Goal: Task Accomplishment & Management: Manage account settings

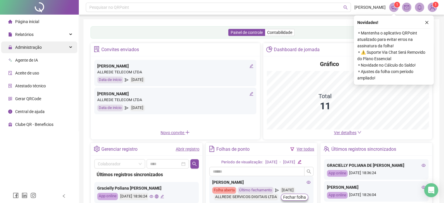
click at [32, 46] on span "Administração" at bounding box center [28, 47] width 27 height 5
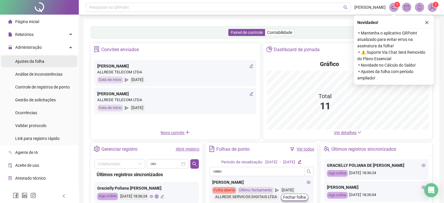
click at [36, 63] on span "Ajustes da folha" at bounding box center [29, 61] width 29 height 5
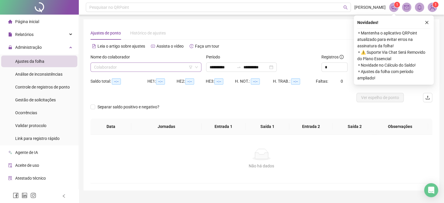
type input "**********"
click at [194, 68] on span at bounding box center [146, 67] width 104 height 9
click at [241, 67] on div at bounding box center [238, 67] width 9 height 5
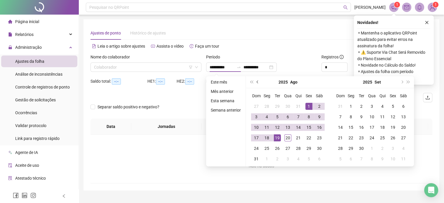
click at [258, 84] on button "prev-year" at bounding box center [257, 82] width 6 height 12
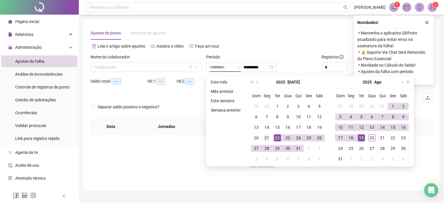
type input "**********"
click at [266, 134] on div "21" at bounding box center [266, 137] width 7 height 7
type input "**********"
click at [373, 136] on div "20" at bounding box center [371, 137] width 7 height 7
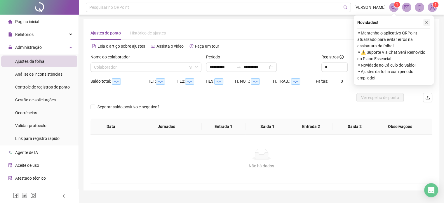
click at [425, 20] on icon "close" at bounding box center [426, 22] width 4 height 4
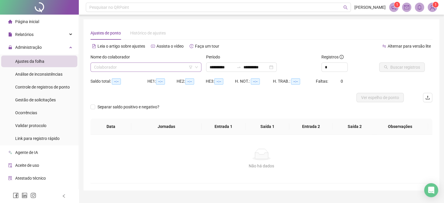
click at [175, 70] on input "search" at bounding box center [143, 67] width 99 height 9
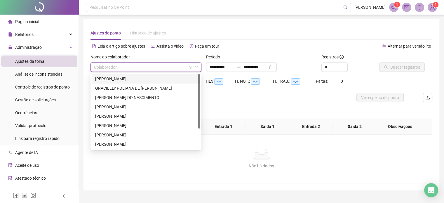
click at [153, 78] on div "[PERSON_NAME]" at bounding box center [145, 79] width 101 height 6
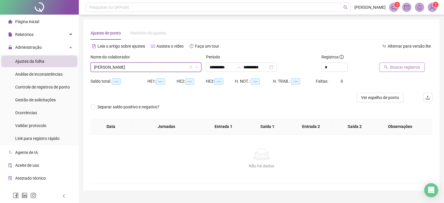
click at [394, 69] on span "Buscar registros" at bounding box center [405, 67] width 30 height 6
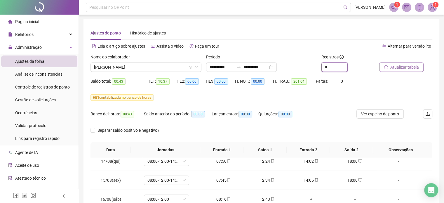
drag, startPoint x: 332, startPoint y: 69, endPoint x: 295, endPoint y: 63, distance: 38.0
click at [295, 63] on div "**********" at bounding box center [261, 65] width 346 height 23
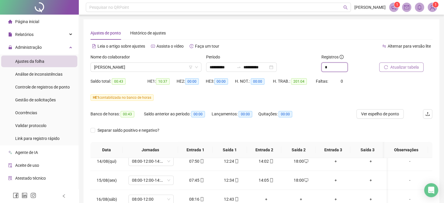
type input "*"
click at [415, 66] on span "Atualizar tabela" at bounding box center [404, 67] width 29 height 6
click at [175, 68] on span "[PERSON_NAME]" at bounding box center [146, 67] width 104 height 9
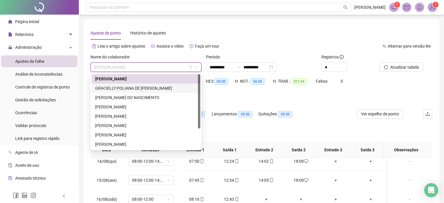
click at [167, 88] on div "GRACIELLY POLIANA DE [PERSON_NAME]" at bounding box center [145, 88] width 101 height 6
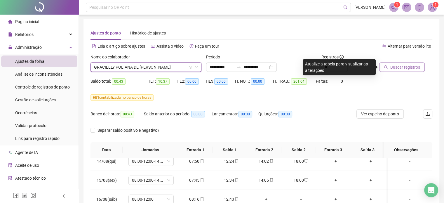
click at [415, 66] on span "Buscar registros" at bounding box center [405, 67] width 30 height 6
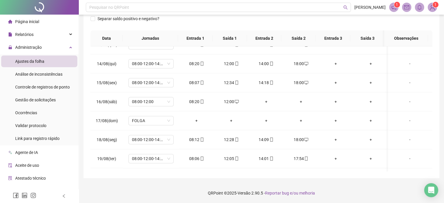
scroll to position [461, 0]
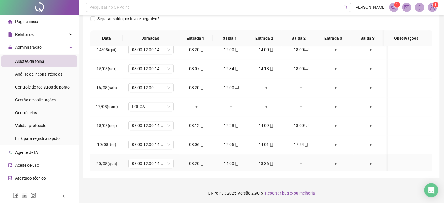
click at [300, 164] on div "+" at bounding box center [300, 163] width 25 height 6
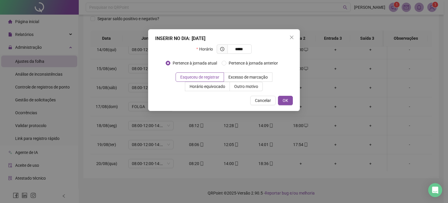
type input "*****"
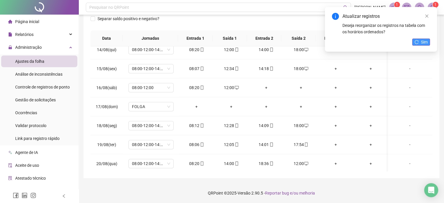
click at [423, 41] on span "Sim" at bounding box center [424, 42] width 7 height 6
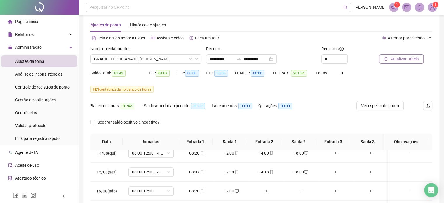
scroll to position [0, 0]
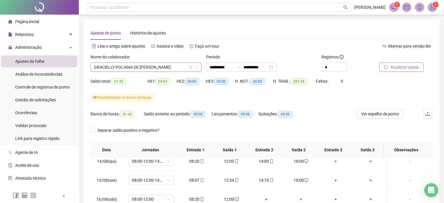
click at [179, 68] on span "GRACIELLY POLIANA DE [PERSON_NAME]" at bounding box center [146, 67] width 104 height 9
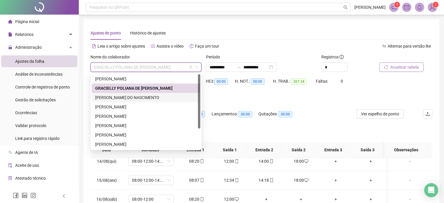
click at [157, 98] on div "[PERSON_NAME] DO NASCIMENTO" at bounding box center [145, 97] width 101 height 6
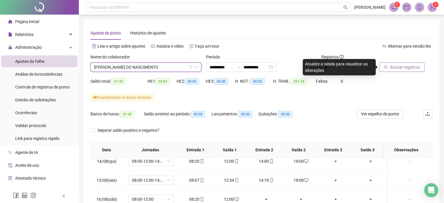
click at [395, 73] on div "Buscar registros" at bounding box center [405, 65] width 58 height 23
click at [399, 71] on button "Buscar registros" at bounding box center [401, 66] width 45 height 9
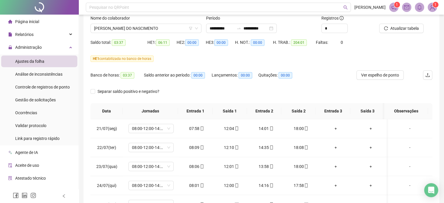
scroll to position [40, 0]
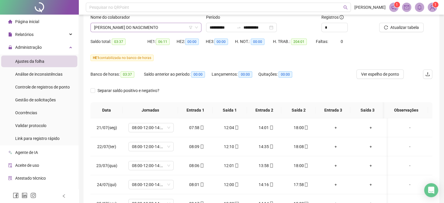
click at [177, 27] on span "[PERSON_NAME] DO NASCIMENTO" at bounding box center [146, 27] width 104 height 9
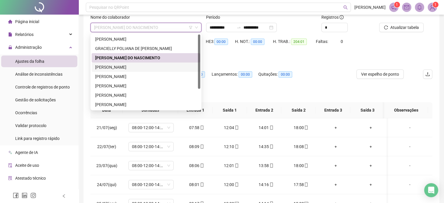
click at [152, 70] on div "[PERSON_NAME]" at bounding box center [145, 67] width 101 height 6
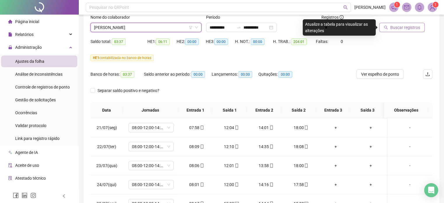
click at [390, 28] on span "Buscar registros" at bounding box center [405, 27] width 30 height 6
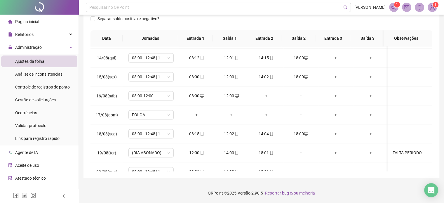
scroll to position [461, 0]
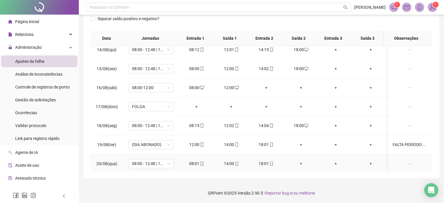
click at [297, 162] on div "+" at bounding box center [300, 163] width 25 height 6
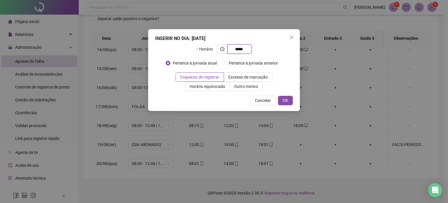
type input "*****"
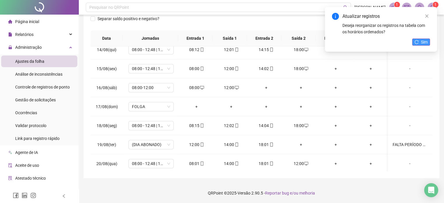
click at [418, 42] on button "Sim" at bounding box center [421, 41] width 18 height 7
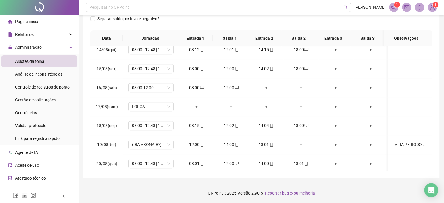
scroll to position [0, 0]
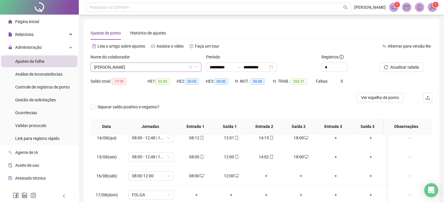
click at [181, 70] on span "[PERSON_NAME]" at bounding box center [146, 67] width 104 height 9
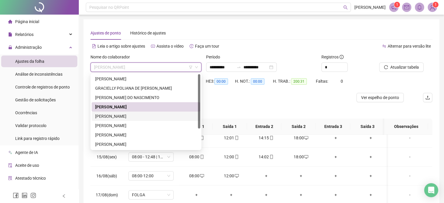
click at [153, 120] on div "[PERSON_NAME]" at bounding box center [146, 115] width 108 height 9
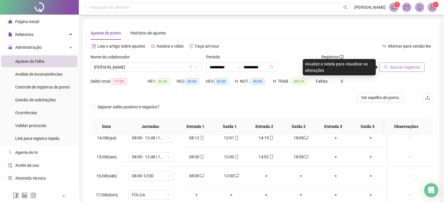
click at [410, 68] on span "Buscar registros" at bounding box center [405, 67] width 30 height 6
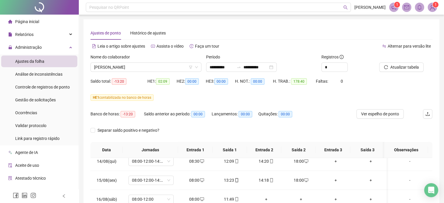
scroll to position [111, 0]
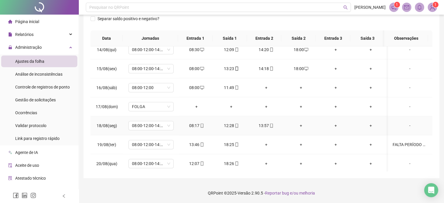
click at [295, 125] on div "+" at bounding box center [300, 125] width 25 height 6
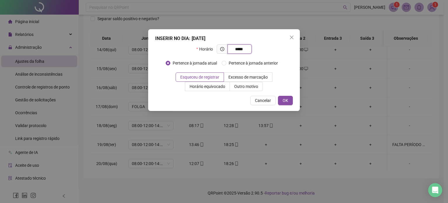
type input "*****"
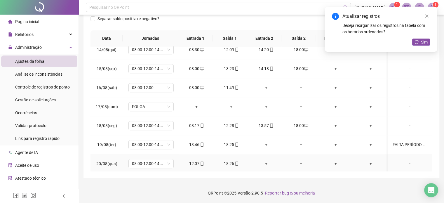
click at [261, 160] on div "+" at bounding box center [265, 163] width 25 height 6
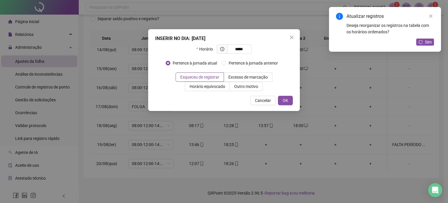
type input "*****"
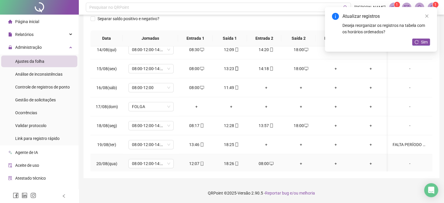
click at [299, 161] on div "+" at bounding box center [300, 163] width 25 height 6
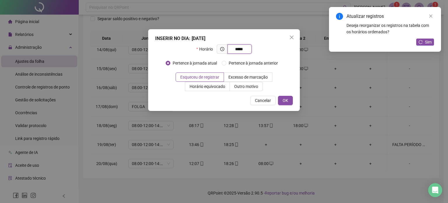
type input "*****"
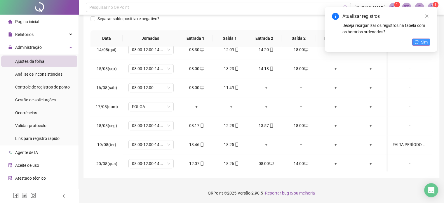
click at [418, 43] on icon "reload" at bounding box center [416, 42] width 4 height 4
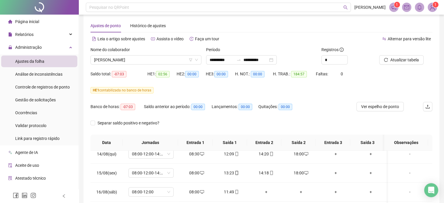
scroll to position [6, 0]
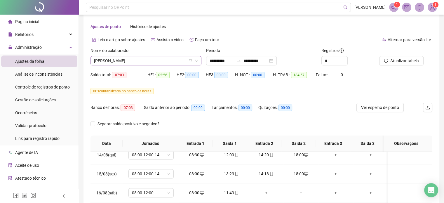
click at [173, 58] on span "[PERSON_NAME]" at bounding box center [146, 60] width 104 height 9
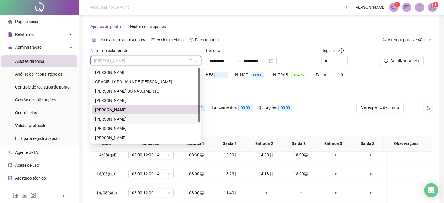
click at [146, 120] on div "[PERSON_NAME]" at bounding box center [145, 119] width 101 height 6
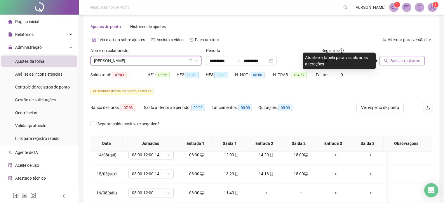
click at [402, 61] on span "Buscar registros" at bounding box center [405, 60] width 30 height 6
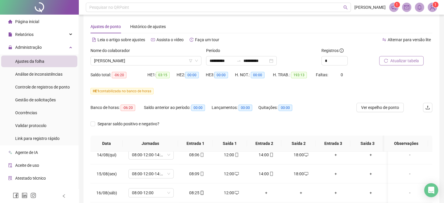
scroll to position [111, 0]
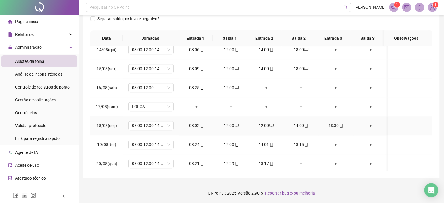
click at [234, 123] on icon "desktop" at bounding box center [236, 125] width 4 height 4
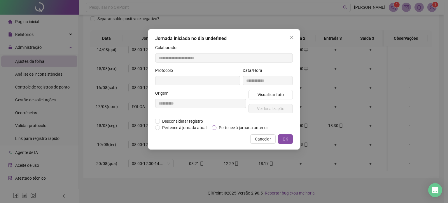
type input "**********"
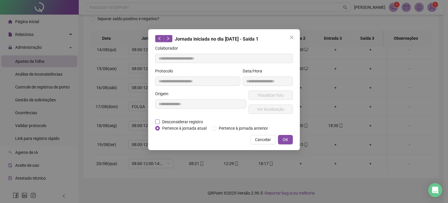
click at [194, 120] on span "Desconsiderar registro" at bounding box center [182, 121] width 45 height 6
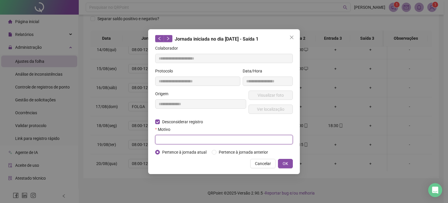
click at [192, 136] on input "text" at bounding box center [224, 139] width 138 height 9
type input "****"
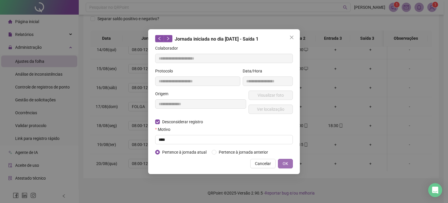
click at [289, 160] on button "OK" at bounding box center [285, 163] width 15 height 9
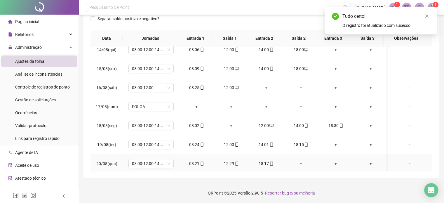
click at [299, 162] on div "+" at bounding box center [300, 163] width 25 height 6
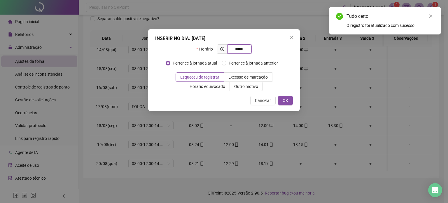
type input "*****"
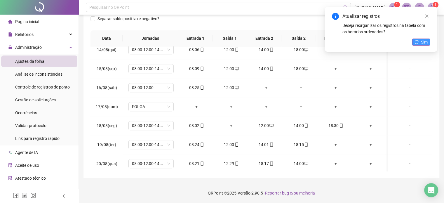
click at [424, 40] on span "Sim" at bounding box center [424, 42] width 7 height 6
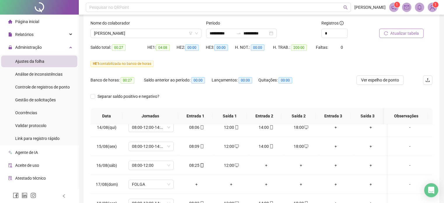
scroll to position [0, 0]
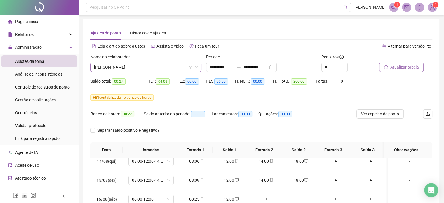
click at [165, 71] on span "[PERSON_NAME]" at bounding box center [146, 67] width 104 height 9
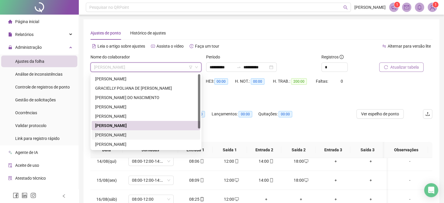
click at [163, 133] on div "[PERSON_NAME]" at bounding box center [145, 135] width 101 height 6
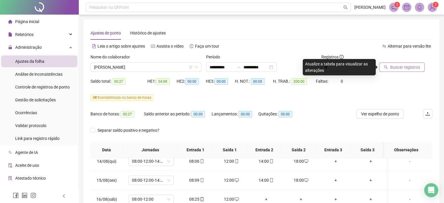
click at [397, 69] on span "Buscar registros" at bounding box center [405, 67] width 30 height 6
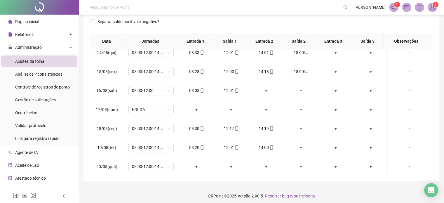
scroll to position [111, 0]
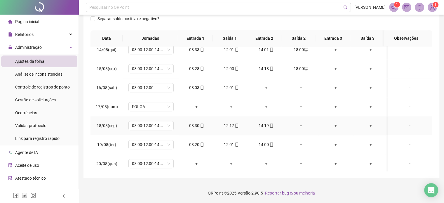
click at [300, 122] on div "+" at bounding box center [300, 125] width 25 height 6
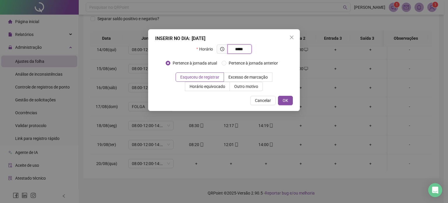
type input "*****"
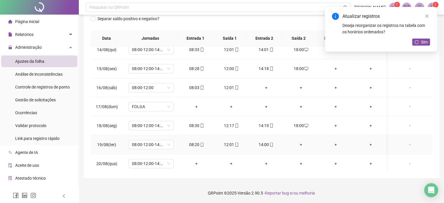
click at [299, 141] on div "+" at bounding box center [300, 144] width 25 height 6
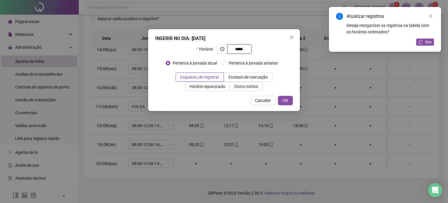
type input "*****"
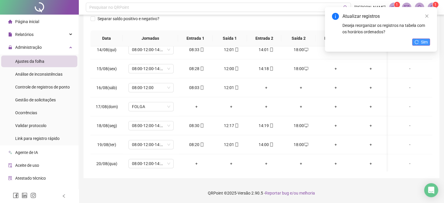
click at [422, 40] on span "Sim" at bounding box center [424, 42] width 7 height 6
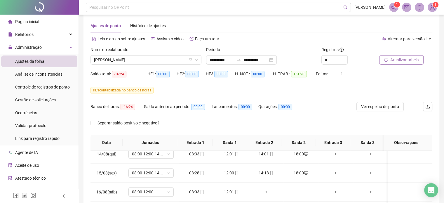
scroll to position [0, 0]
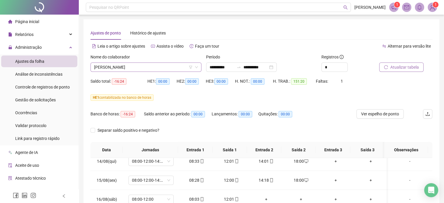
click at [176, 66] on span "[PERSON_NAME]" at bounding box center [146, 67] width 104 height 9
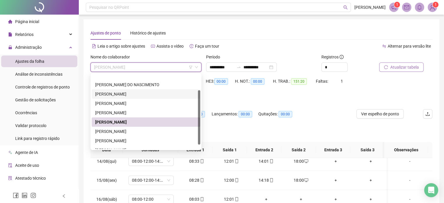
scroll to position [28, 0]
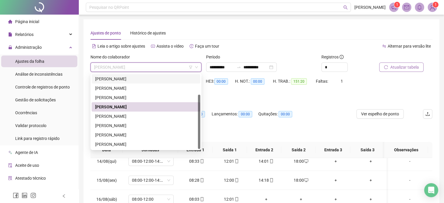
drag, startPoint x: 199, startPoint y: 111, endPoint x: 198, endPoint y: 139, distance: 28.0
click at [198, 139] on div at bounding box center [199, 121] width 2 height 54
click at [163, 125] on div "[PERSON_NAME]" at bounding box center [145, 125] width 101 height 6
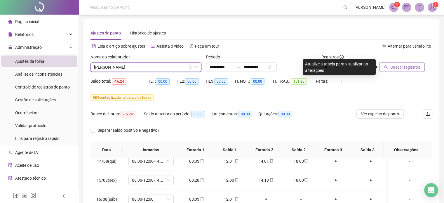
click at [397, 68] on span "Buscar registros" at bounding box center [405, 67] width 30 height 6
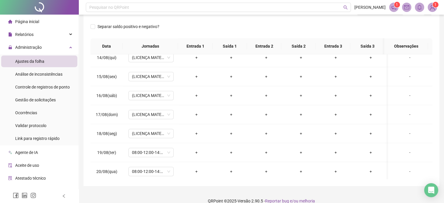
scroll to position [111, 0]
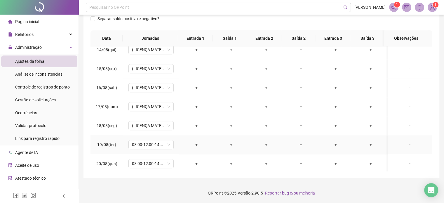
click at [197, 143] on div "+" at bounding box center [195, 144] width 25 height 6
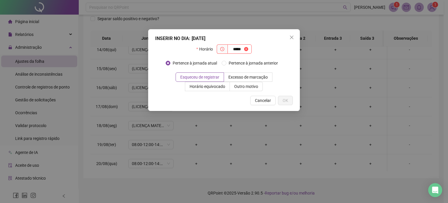
type input "*****"
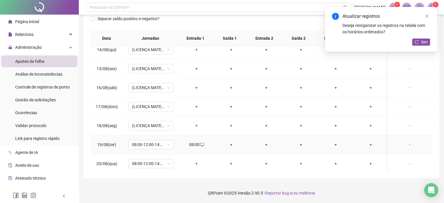
click at [231, 142] on div "+" at bounding box center [230, 144] width 25 height 6
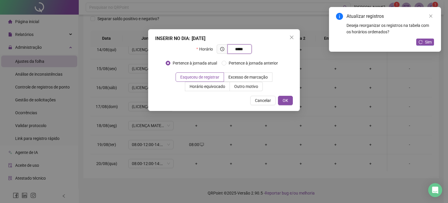
type input "*****"
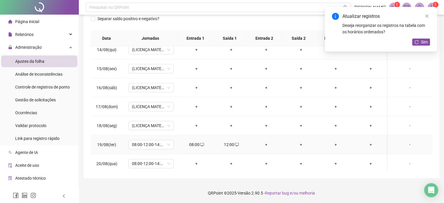
click at [260, 144] on div "+" at bounding box center [265, 144] width 25 height 6
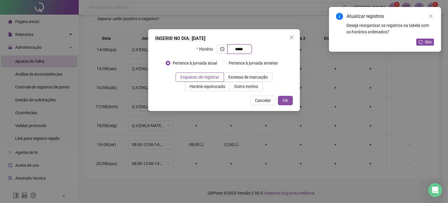
type input "*****"
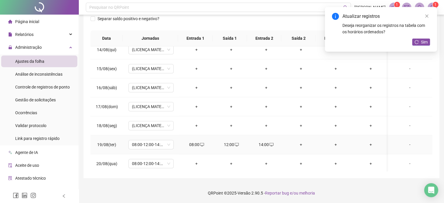
click at [299, 143] on div "+" at bounding box center [300, 144] width 25 height 6
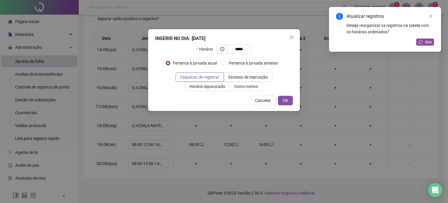
type input "*****"
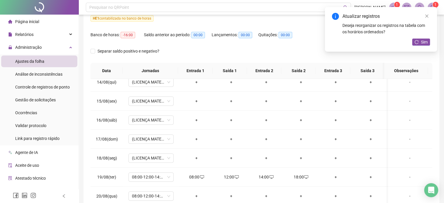
scroll to position [0, 0]
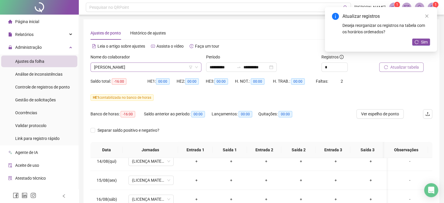
click at [170, 64] on span "[PERSON_NAME]" at bounding box center [146, 67] width 104 height 9
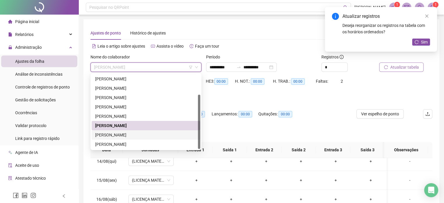
click at [156, 135] on div "[PERSON_NAME]" at bounding box center [145, 135] width 101 height 6
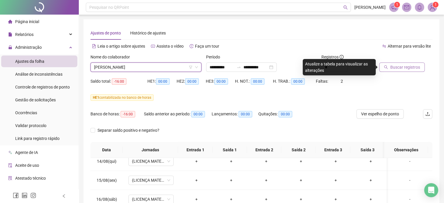
click at [389, 69] on button "Buscar registros" at bounding box center [401, 66] width 45 height 9
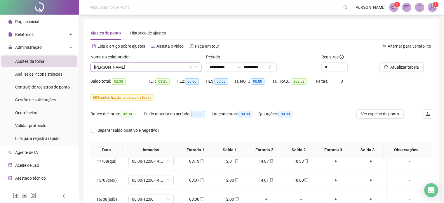
click at [160, 70] on span "[PERSON_NAME]" at bounding box center [146, 67] width 104 height 9
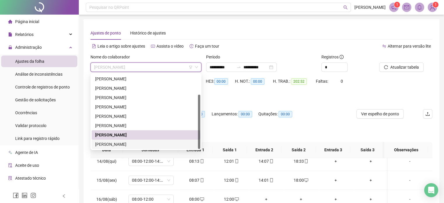
click at [157, 144] on div "[PERSON_NAME]" at bounding box center [145, 144] width 101 height 6
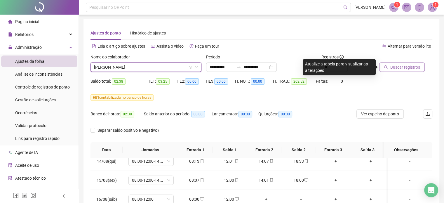
click at [413, 65] on span "Buscar registros" at bounding box center [405, 67] width 30 height 6
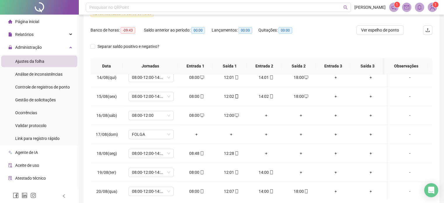
scroll to position [111, 0]
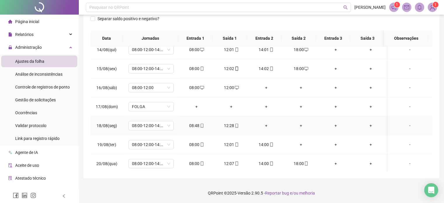
click at [269, 123] on div "+" at bounding box center [265, 125] width 25 height 6
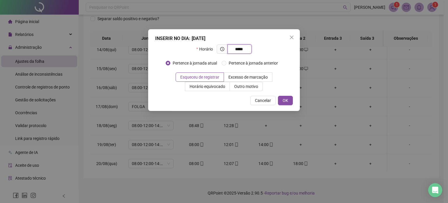
type input "*****"
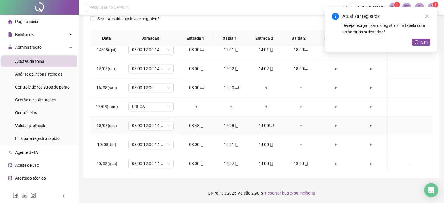
click at [297, 122] on div "+" at bounding box center [300, 125] width 25 height 6
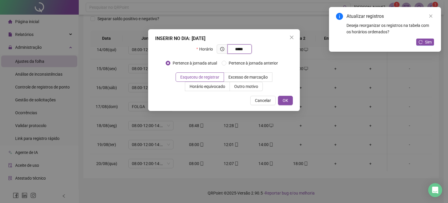
type input "*****"
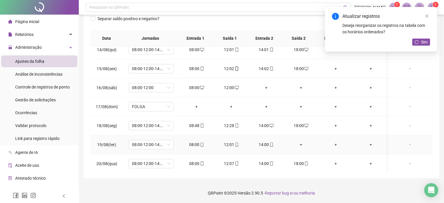
click at [297, 145] on div "+" at bounding box center [300, 144] width 25 height 6
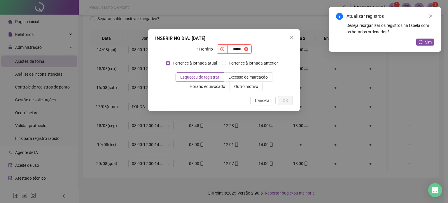
type input "*****"
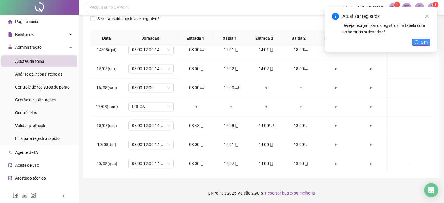
click at [418, 38] on div "Atualizar registros Deseja reorganizar os registros na tabela com os horários o…" at bounding box center [381, 29] width 112 height 45
click at [424, 42] on span "Sim" at bounding box center [424, 42] width 7 height 6
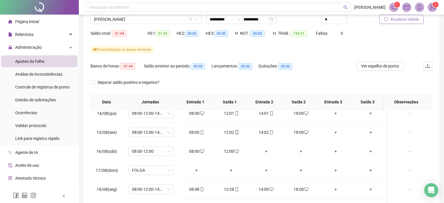
scroll to position [0, 0]
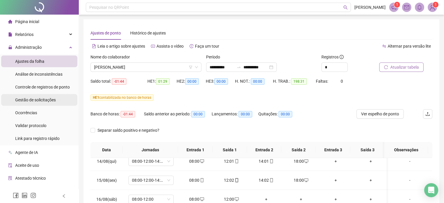
click at [45, 98] on span "Gestão de solicitações" at bounding box center [35, 99] width 41 height 5
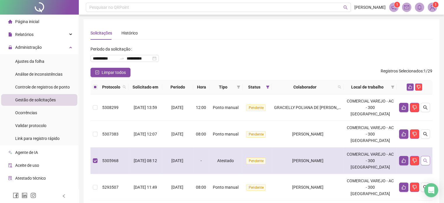
click at [424, 164] on button "button" at bounding box center [424, 160] width 9 height 9
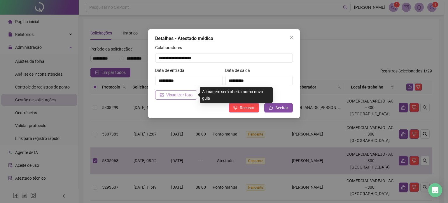
click at [180, 97] on span "Visualizar foto" at bounding box center [179, 95] width 26 height 6
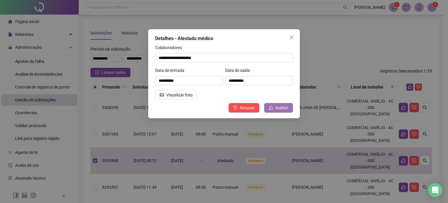
click at [284, 110] on span "Aceitar" at bounding box center [281, 107] width 13 height 6
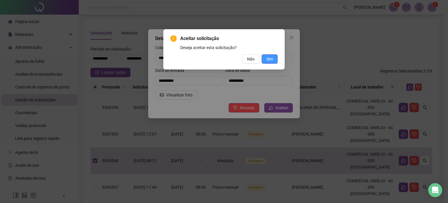
click at [270, 59] on span "Sim" at bounding box center [269, 59] width 7 height 6
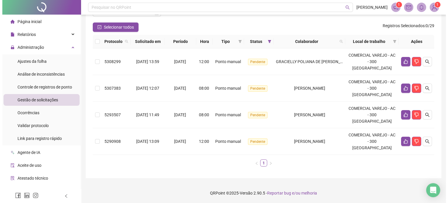
scroll to position [27, 0]
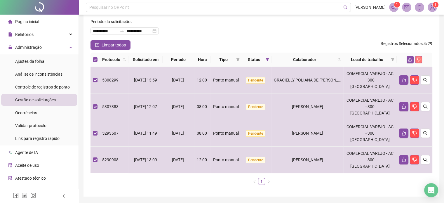
click at [418, 59] on icon "dislike" at bounding box center [418, 59] width 4 height 4
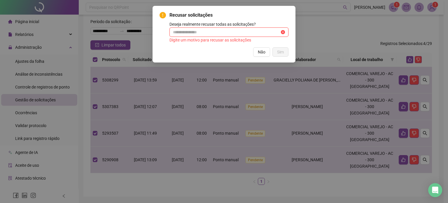
click at [250, 31] on input "text" at bounding box center [226, 32] width 107 height 6
type input "**********"
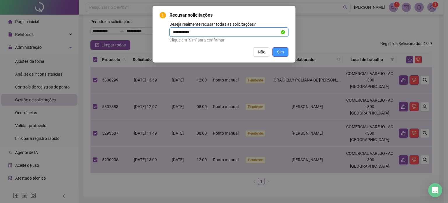
click at [278, 52] on span "Sim" at bounding box center [280, 52] width 7 height 6
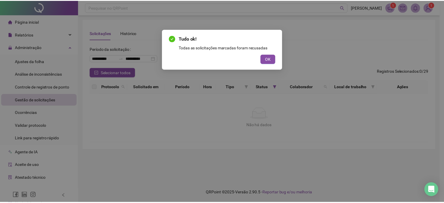
scroll to position [0, 0]
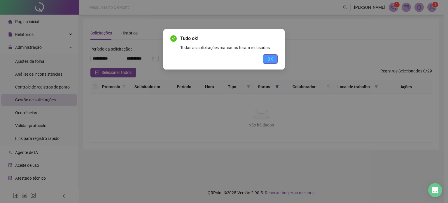
click at [272, 62] on span "OK" at bounding box center [270, 59] width 6 height 6
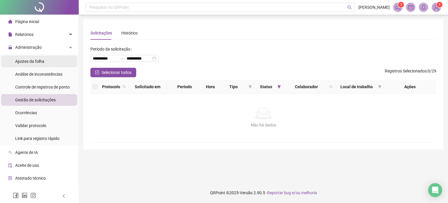
click at [37, 66] on div "Ajustes da folha" at bounding box center [29, 61] width 29 height 12
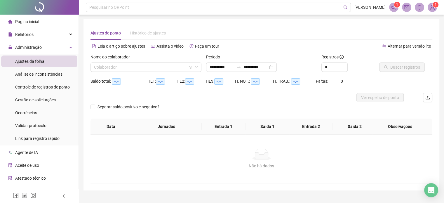
type input "**********"
click at [162, 70] on input "search" at bounding box center [143, 67] width 99 height 9
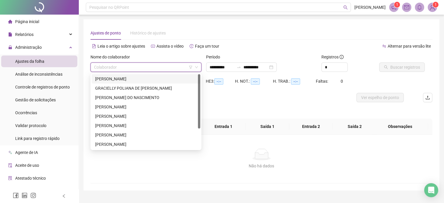
click at [163, 79] on div "[PERSON_NAME]" at bounding box center [145, 79] width 101 height 6
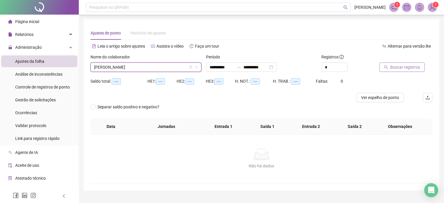
click at [384, 65] on icon "search" at bounding box center [385, 67] width 4 height 4
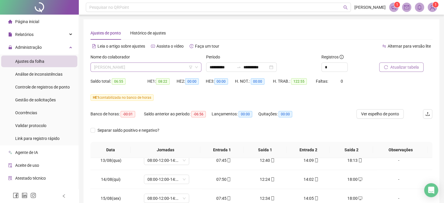
click at [178, 69] on span "[PERSON_NAME]" at bounding box center [146, 67] width 104 height 9
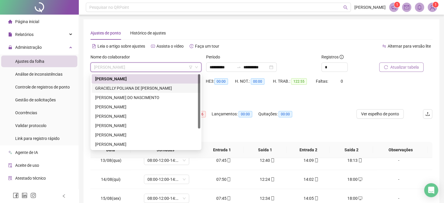
click at [151, 86] on div "GRACIELLY POLIANA DE [PERSON_NAME]" at bounding box center [145, 88] width 101 height 6
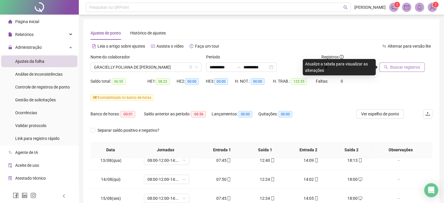
click at [402, 66] on span "Buscar registros" at bounding box center [405, 67] width 30 height 6
